Goal: Find specific page/section: Find specific page/section

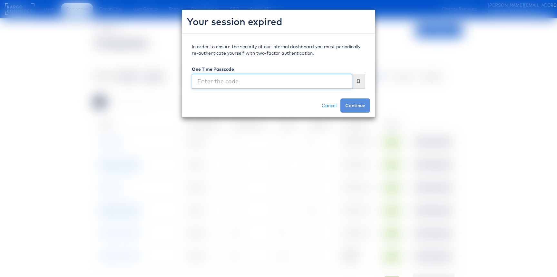
click at [229, 79] on input "text" at bounding box center [272, 81] width 160 height 15
type input "517193"
click at [340, 99] on button "Continue" at bounding box center [355, 106] width 30 height 14
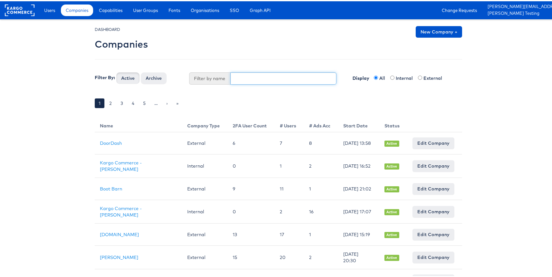
click at [244, 74] on input "text" at bounding box center [283, 77] width 106 height 12
click at [38, 11] on div "Users Companies Capabilities User Groups Fonts Organisations SSO Graph API Chan…" at bounding box center [296, 9] width 521 height 18
click at [45, 11] on span "Users" at bounding box center [49, 9] width 11 height 6
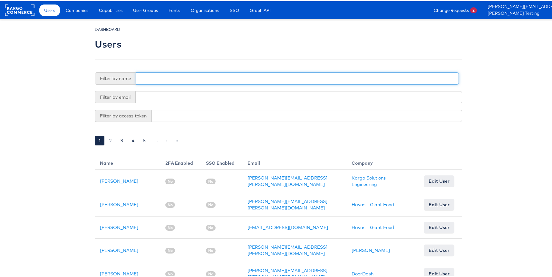
click at [200, 79] on input "text" at bounding box center [297, 77] width 323 height 12
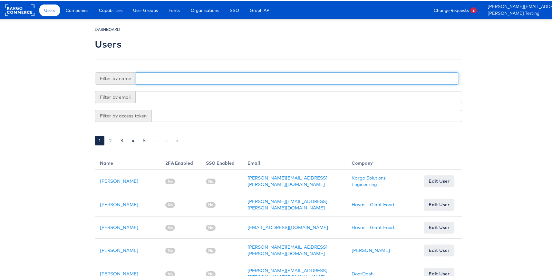
click at [187, 79] on input "text" at bounding box center [297, 77] width 323 height 12
type input "adte"
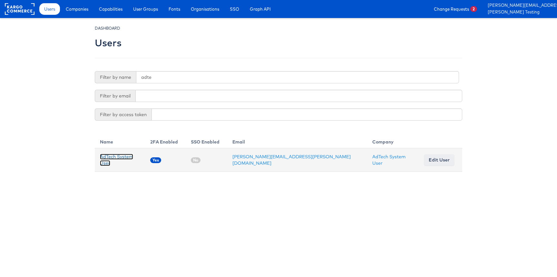
click at [131, 157] on link "AdTech System User" at bounding box center [116, 160] width 33 height 12
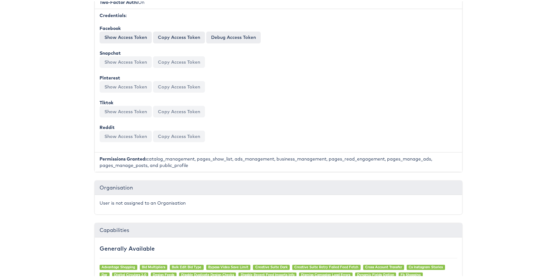
scroll to position [279, 0]
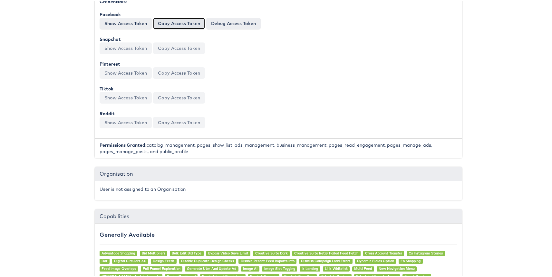
click at [180, 27] on button "Copy Access Token" at bounding box center [179, 22] width 52 height 12
